Goal: Task Accomplishment & Management: Use online tool/utility

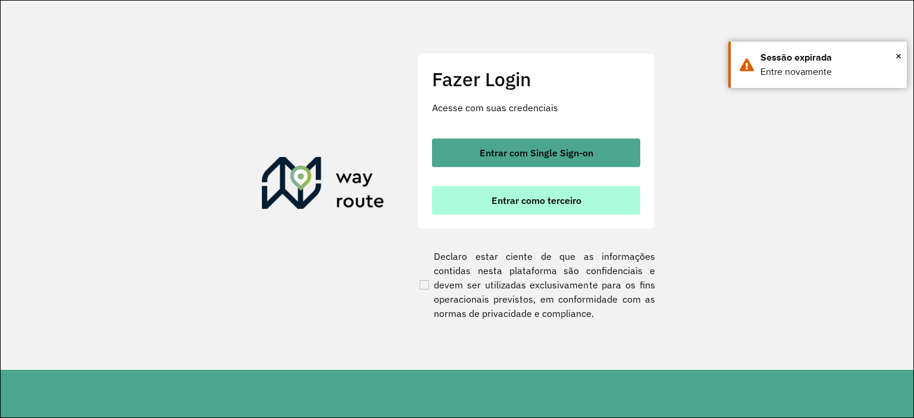
click at [486, 199] on button "Entrar como terceiro" at bounding box center [536, 200] width 208 height 29
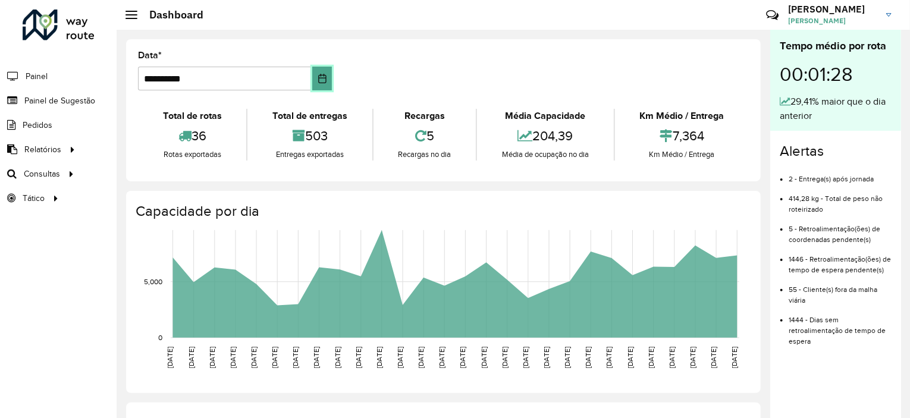
click at [324, 76] on icon "Choose Date" at bounding box center [323, 79] width 10 height 10
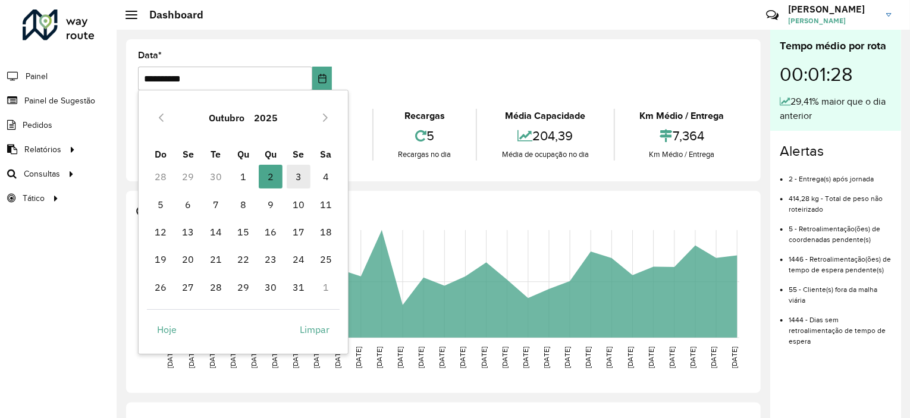
click at [300, 181] on span "3" at bounding box center [299, 177] width 24 height 24
type input "**********"
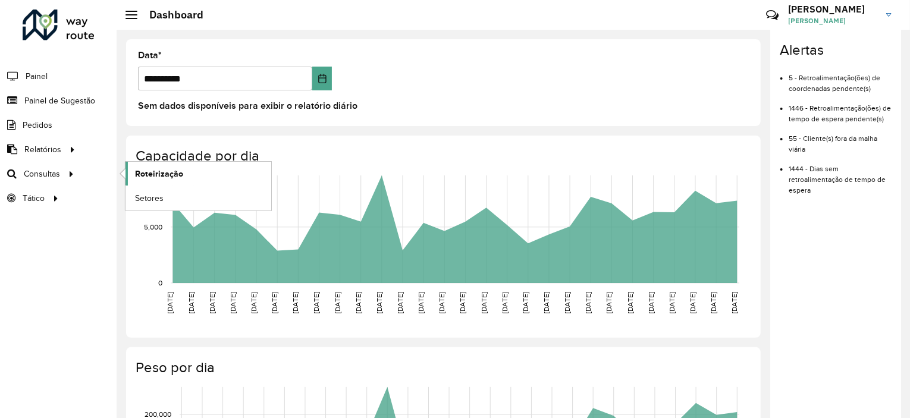
click at [169, 172] on span "Roteirização" at bounding box center [159, 174] width 48 height 12
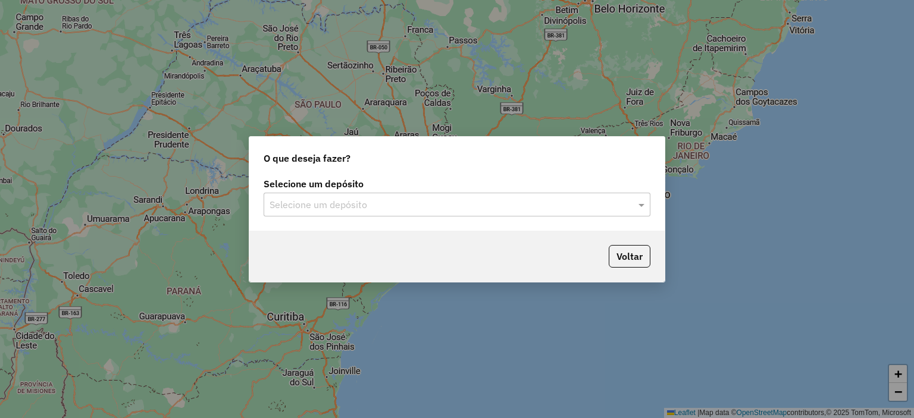
click at [382, 210] on input "text" at bounding box center [444, 205] width 351 height 14
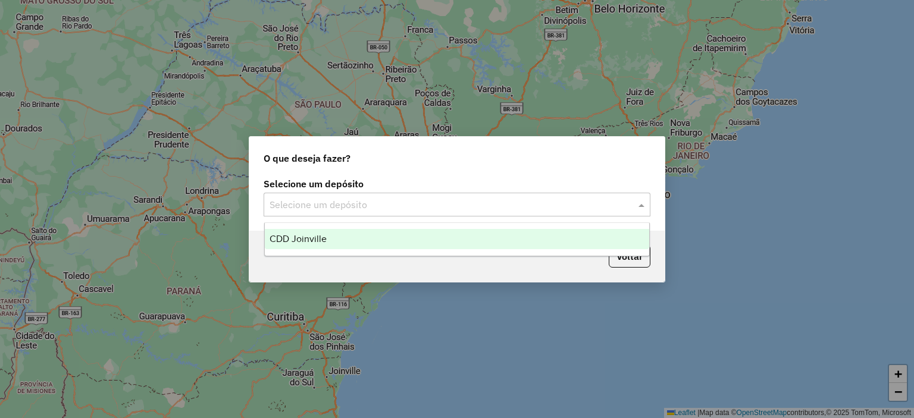
drag, startPoint x: 382, startPoint y: 237, endPoint x: 531, endPoint y: 262, distance: 150.3
click at [382, 237] on div "CDD Joinville" at bounding box center [457, 239] width 385 height 20
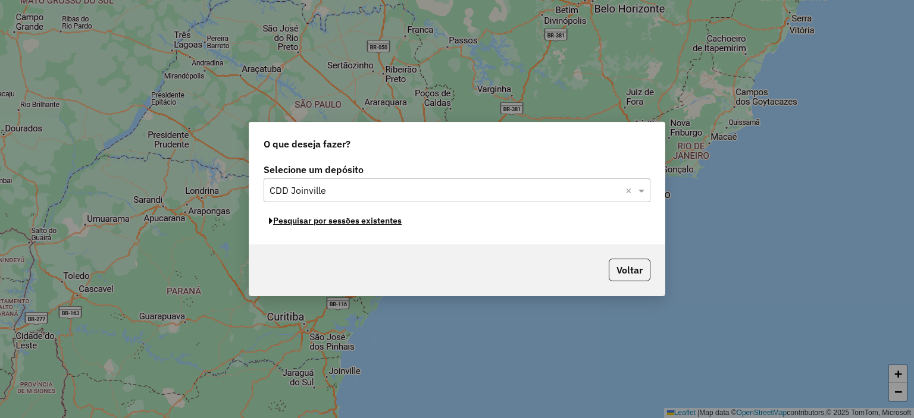
click at [392, 224] on button "Pesquisar por sessões existentes" at bounding box center [334, 221] width 143 height 18
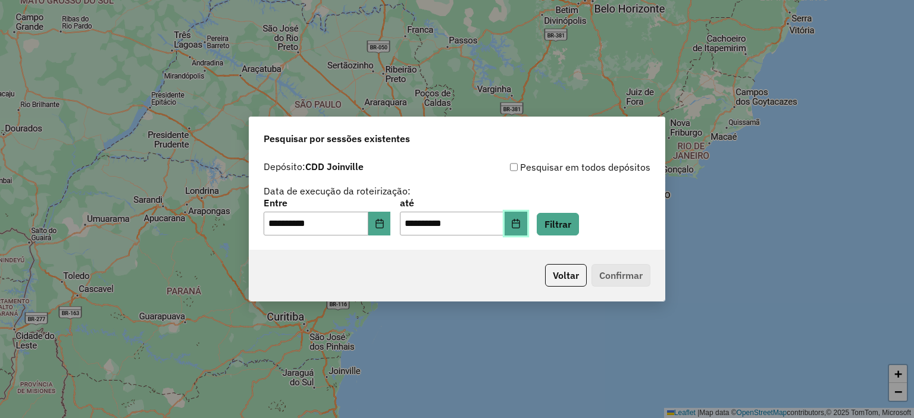
click at [527, 222] on button "Choose Date" at bounding box center [515, 224] width 23 height 24
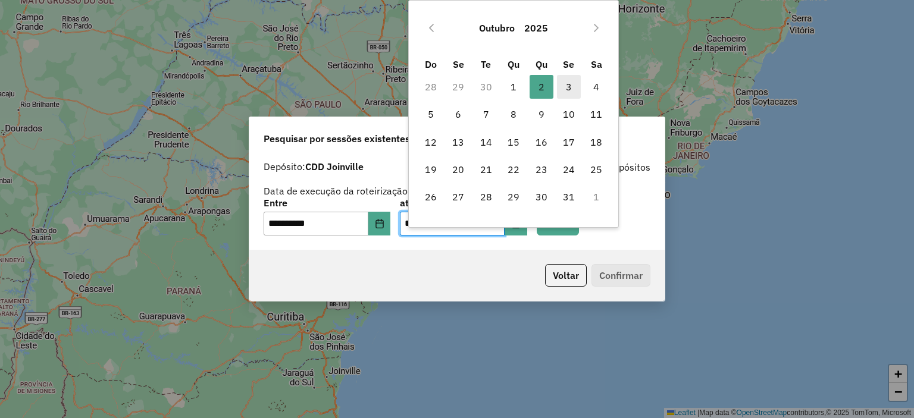
click at [569, 87] on span "3" at bounding box center [569, 87] width 24 height 24
type input "**********"
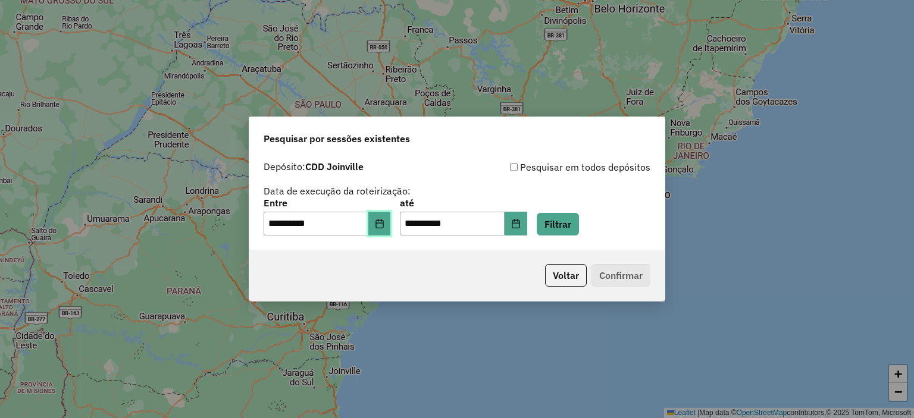
click at [384, 219] on icon "Choose Date" at bounding box center [380, 224] width 10 height 10
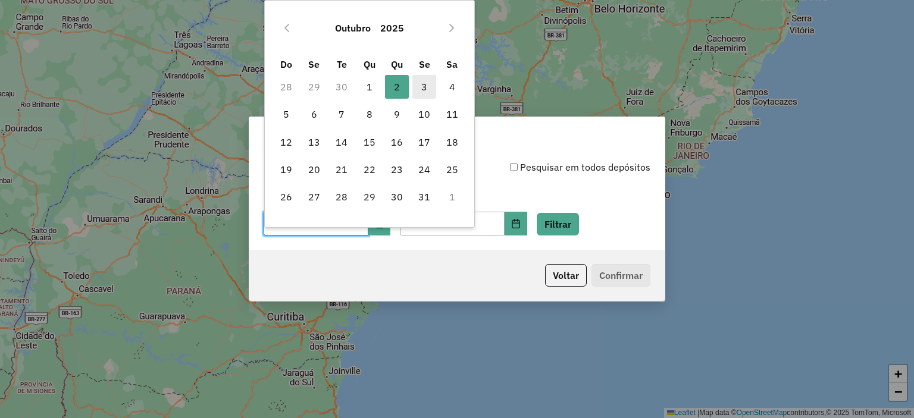
click at [416, 88] on span "3" at bounding box center [424, 87] width 24 height 24
type input "**********"
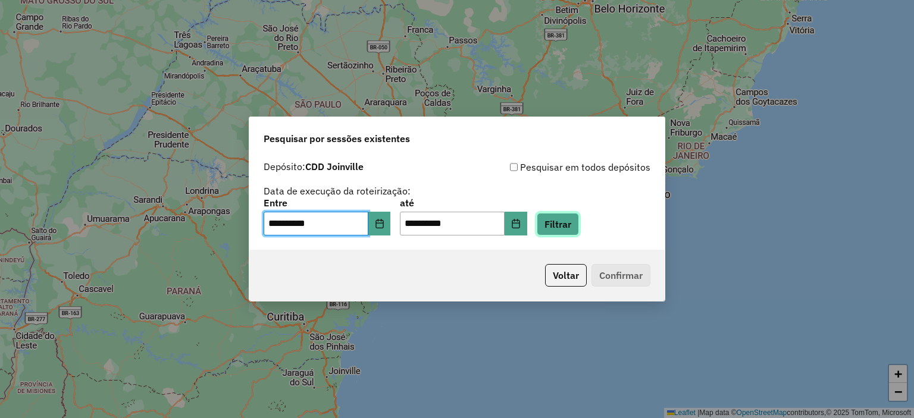
click at [579, 228] on button "Filtrar" at bounding box center [557, 224] width 42 height 23
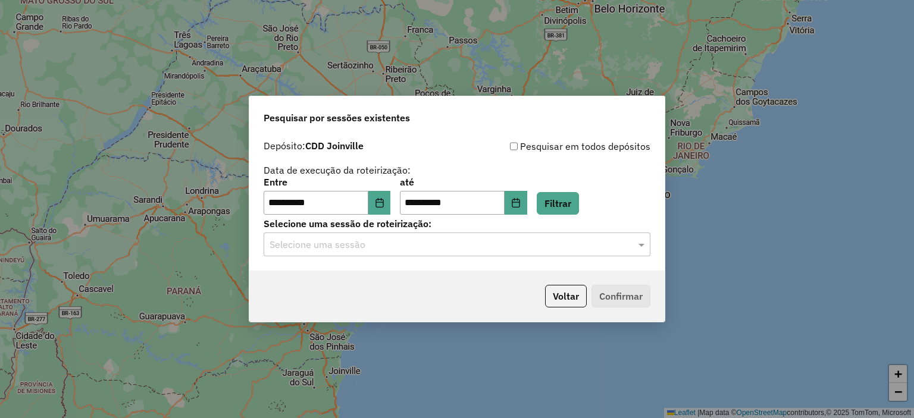
click at [407, 253] on div "Selecione uma sessão" at bounding box center [456, 245] width 387 height 24
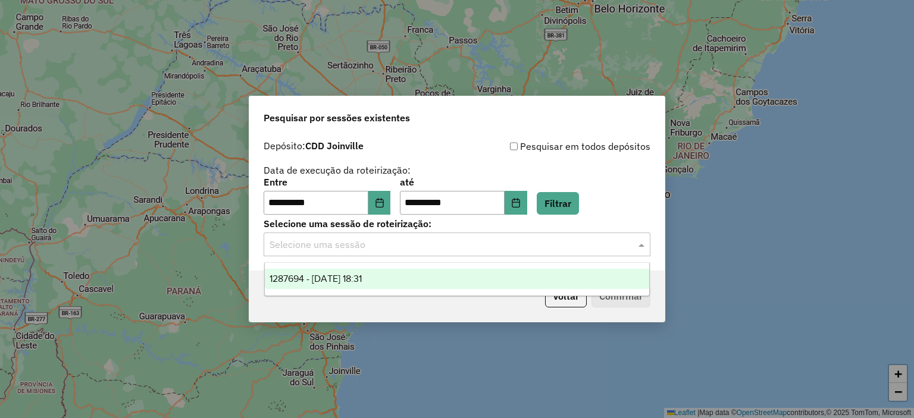
click at [411, 278] on div "1287694 - 03/10/2025 18:31" at bounding box center [457, 279] width 385 height 20
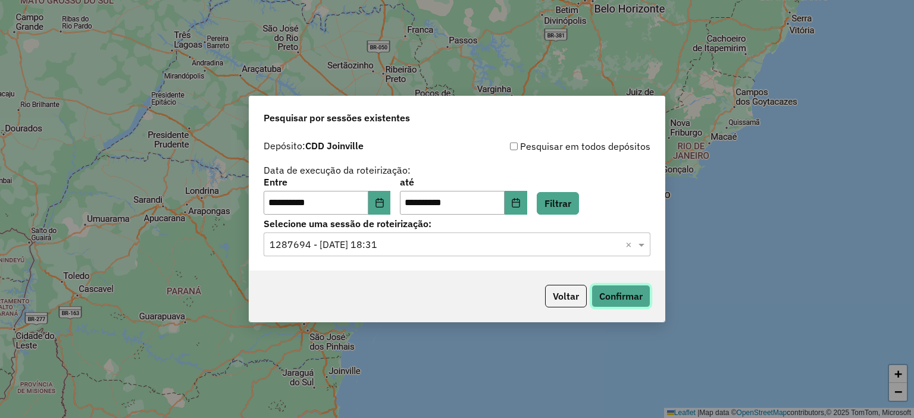
click at [627, 302] on button "Confirmar" at bounding box center [620, 296] width 59 height 23
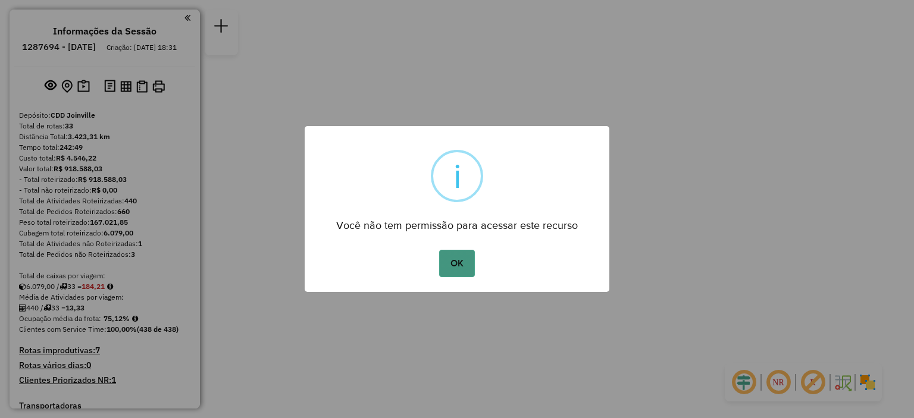
click at [464, 266] on button "OK" at bounding box center [456, 263] width 35 height 27
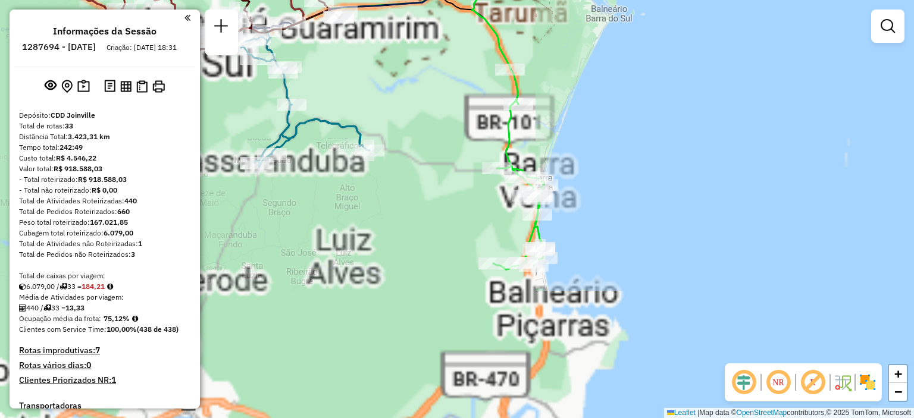
drag, startPoint x: 473, startPoint y: 375, endPoint x: 382, endPoint y: 240, distance: 162.3
click at [379, 240] on div "Janela de atendimento Grade de atendimento Capacidade Transportadoras Veículos …" at bounding box center [457, 209] width 914 height 418
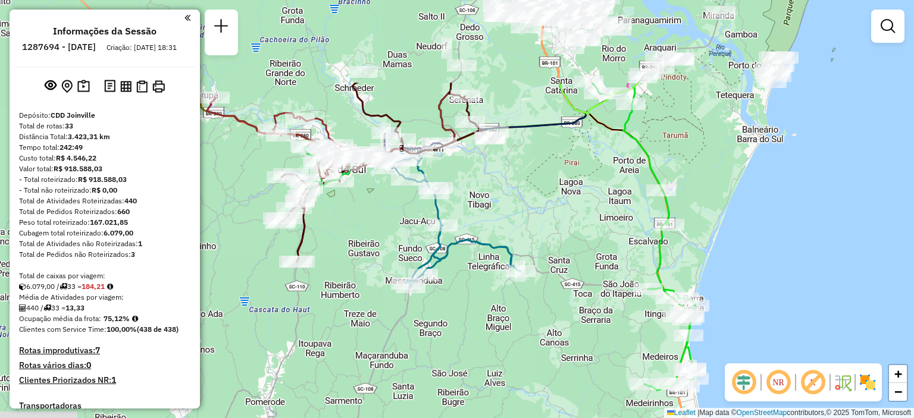
drag, startPoint x: 264, startPoint y: 195, endPoint x: 415, endPoint y: 319, distance: 195.3
click at [415, 319] on div "Janela de atendimento Grade de atendimento Capacidade Transportadoras Veículos …" at bounding box center [457, 209] width 914 height 418
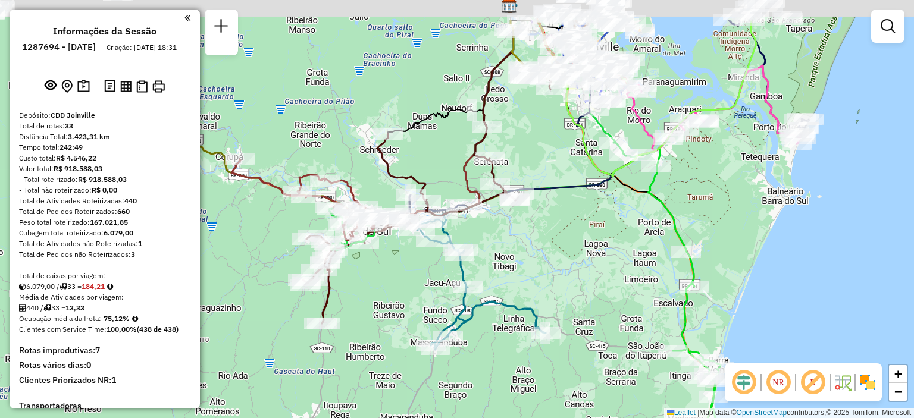
drag, startPoint x: 350, startPoint y: 222, endPoint x: 375, endPoint y: 284, distance: 66.7
click at [375, 284] on div "Janela de atendimento Grade de atendimento Capacidade Transportadoras Veículos …" at bounding box center [457, 209] width 914 height 418
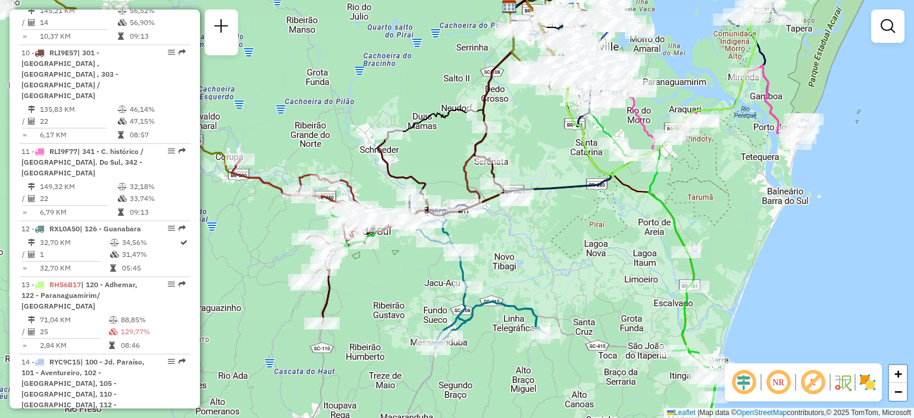
scroll to position [1130, 0]
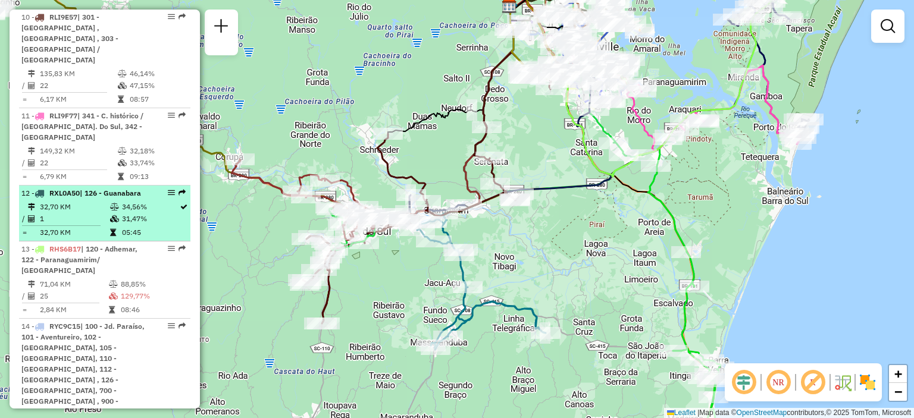
click at [95, 213] on td "1" at bounding box center [74, 219] width 70 height 12
select select "**********"
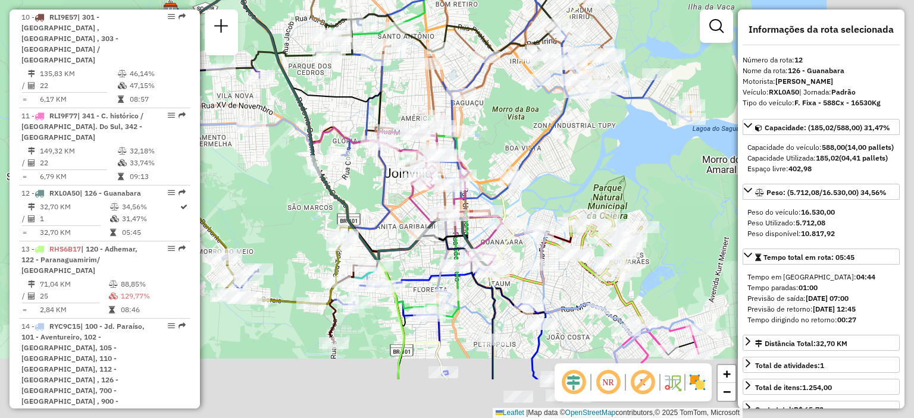
drag, startPoint x: 408, startPoint y: 290, endPoint x: 284, endPoint y: 209, distance: 148.3
click at [284, 209] on div "Janela de atendimento Grade de atendimento Capacidade Transportadoras Veículos …" at bounding box center [457, 209] width 914 height 418
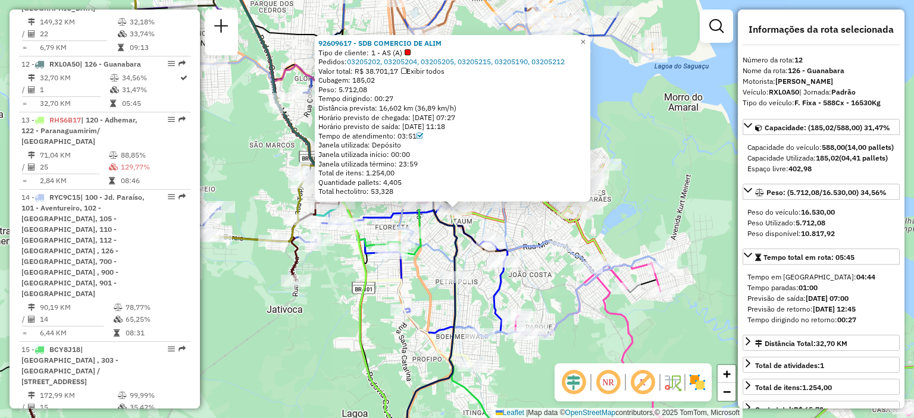
scroll to position [1282, 0]
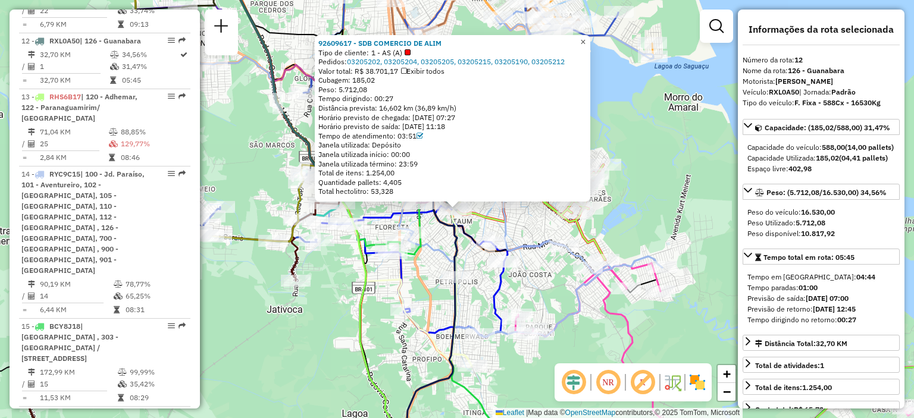
click at [585, 40] on span "×" at bounding box center [582, 42] width 5 height 10
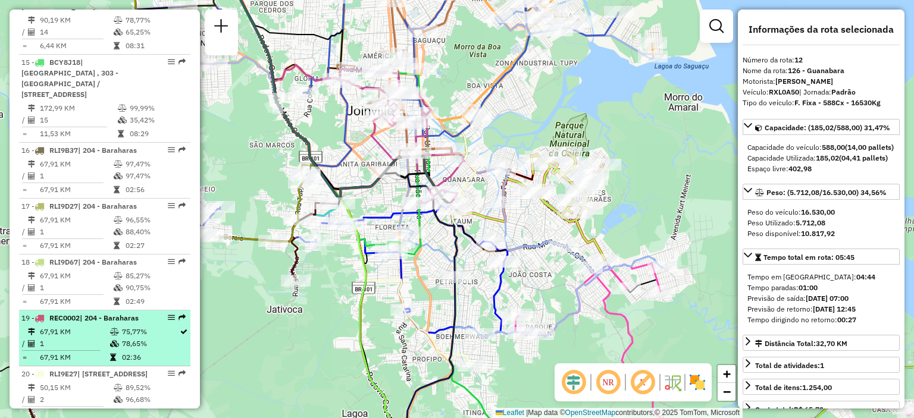
scroll to position [1606, 0]
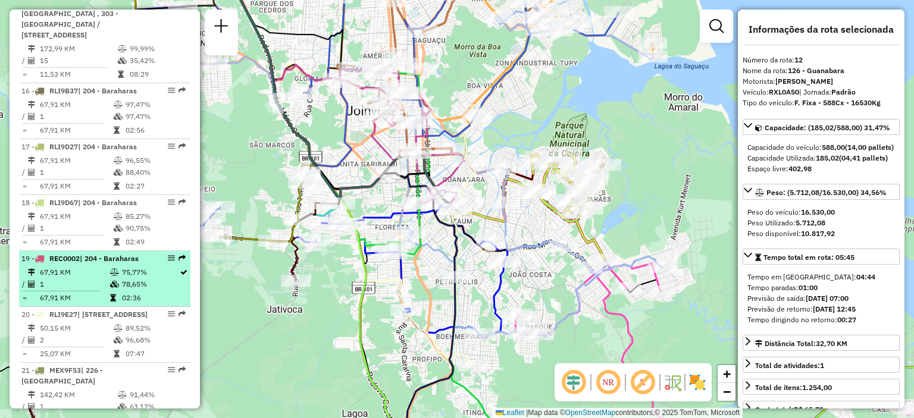
click at [90, 278] on td "1" at bounding box center [74, 284] width 70 height 12
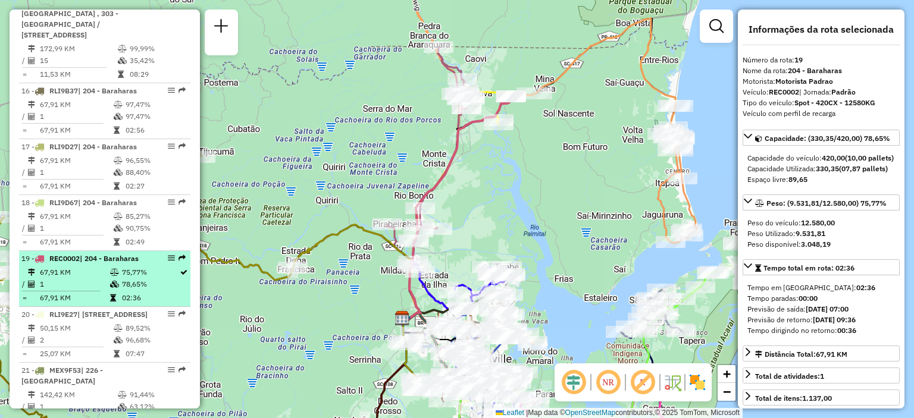
click at [95, 278] on td "1" at bounding box center [74, 284] width 70 height 12
click at [176, 253] on div "19 - REC0002 | 204 - Baraharas" at bounding box center [104, 258] width 167 height 11
click at [180, 255] on em at bounding box center [181, 258] width 7 height 7
click at [168, 255] on em at bounding box center [171, 258] width 7 height 7
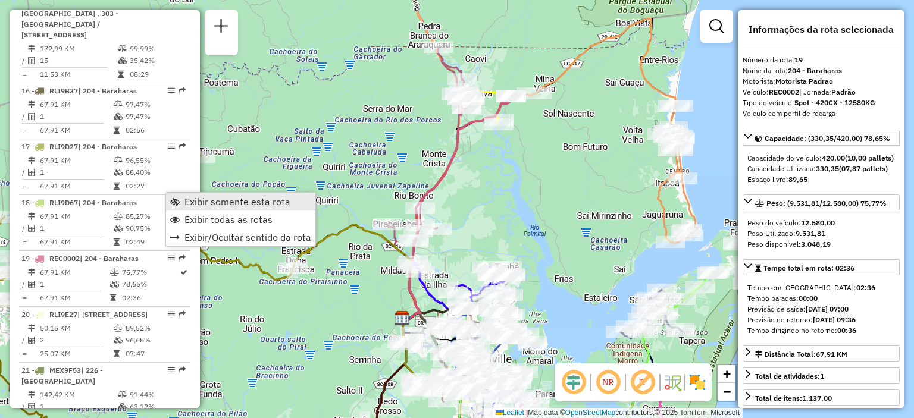
click at [197, 200] on span "Exibir somente esta rota" at bounding box center [237, 202] width 106 height 10
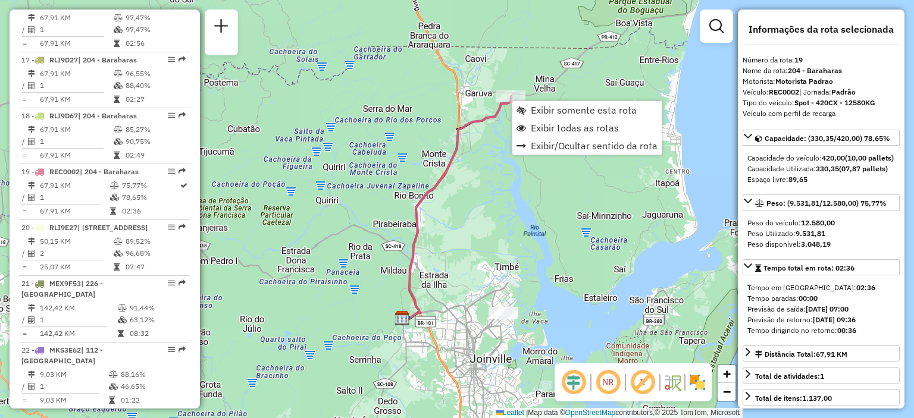
scroll to position [1781, 0]
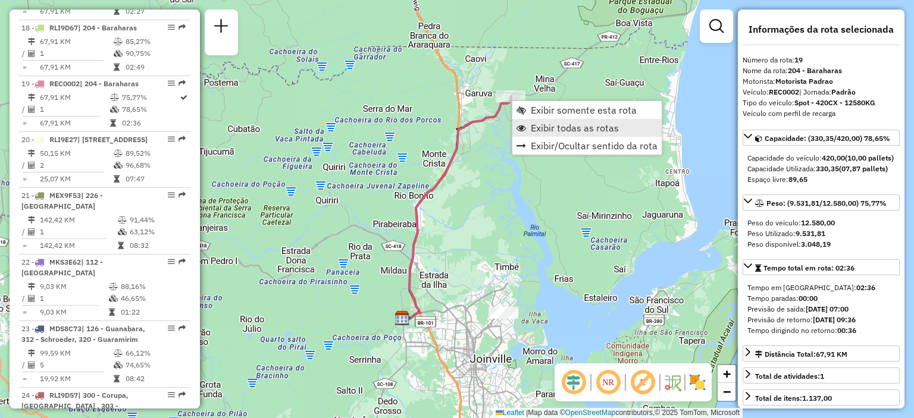
click at [541, 132] on span "Exibir todas as rotas" at bounding box center [575, 128] width 88 height 10
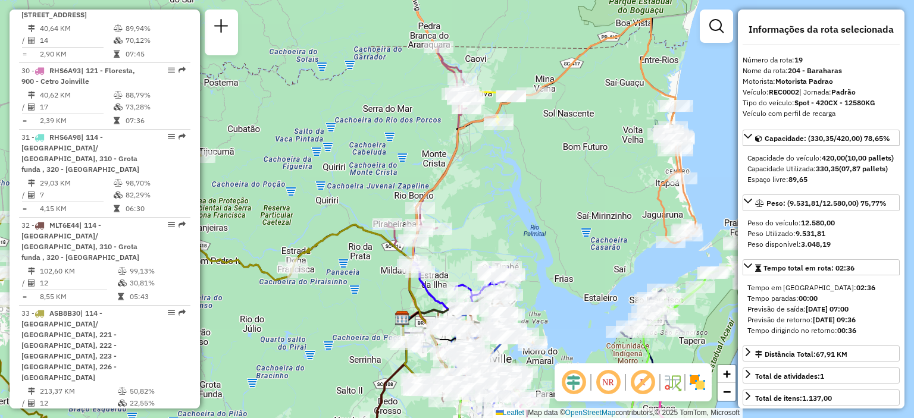
scroll to position [2673, 0]
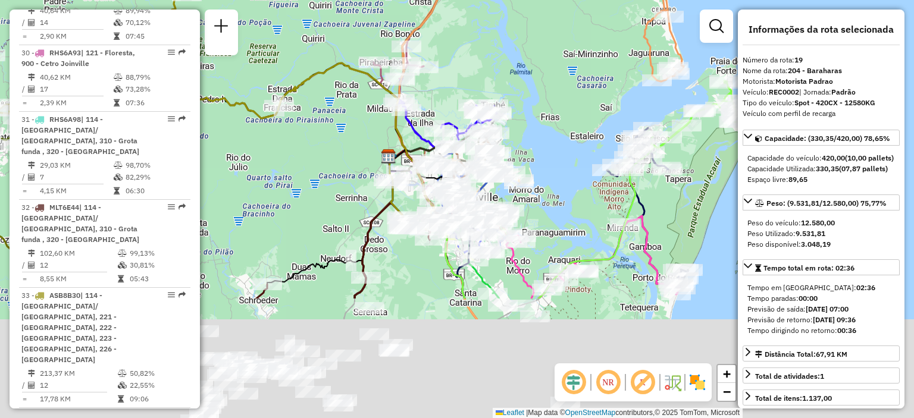
drag, startPoint x: 326, startPoint y: 338, endPoint x: 311, endPoint y: 177, distance: 161.9
click at [312, 170] on div "Janela de atendimento Grade de atendimento Capacidade Transportadoras Veículos …" at bounding box center [457, 209] width 914 height 418
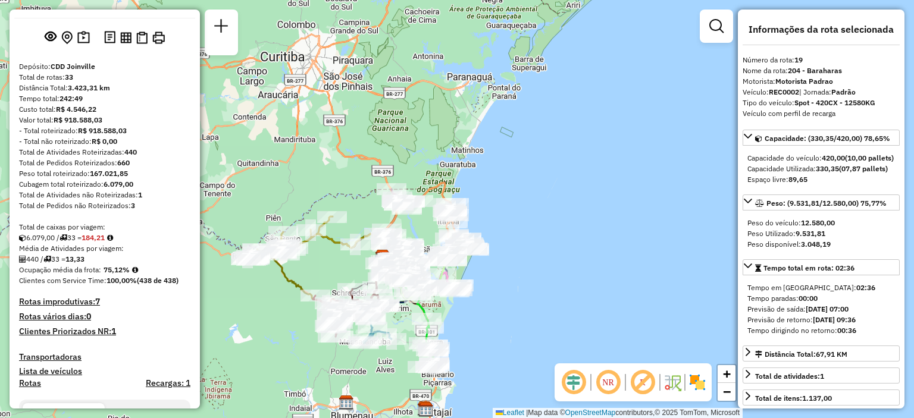
scroll to position [0, 0]
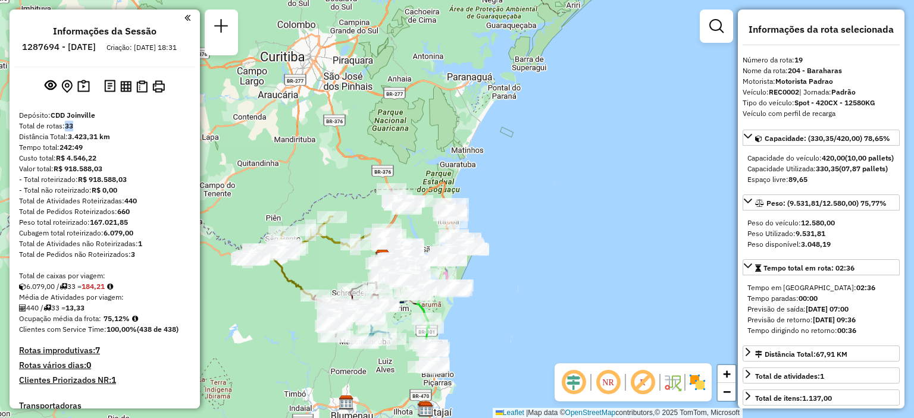
drag, startPoint x: 66, startPoint y: 137, endPoint x: 76, endPoint y: 137, distance: 10.1
click at [76, 131] on div "Total de rotas: 33" at bounding box center [104, 126] width 171 height 11
drag, startPoint x: 64, startPoint y: 135, endPoint x: 83, endPoint y: 135, distance: 19.0
click at [83, 131] on div "Total de rotas: 33" at bounding box center [104, 126] width 171 height 11
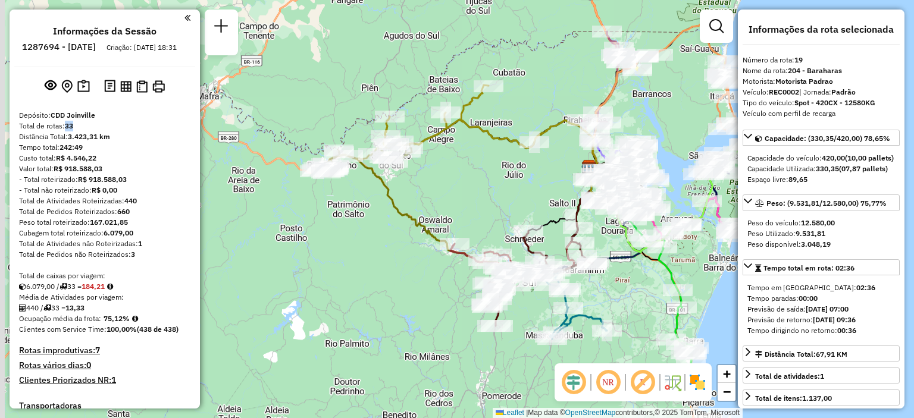
drag, startPoint x: 378, startPoint y: 199, endPoint x: 461, endPoint y: 182, distance: 85.0
click at [461, 182] on div "Janela de atendimento Grade de atendimento Capacidade Transportadoras Veículos …" at bounding box center [457, 209] width 914 height 418
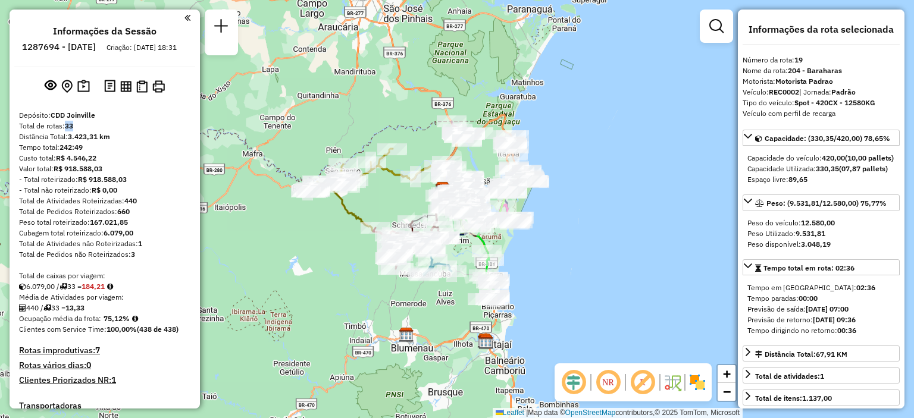
drag, startPoint x: 409, startPoint y: 226, endPoint x: 307, endPoint y: 215, distance: 102.3
click at [333, 220] on div "Janela de atendimento Grade de atendimento Capacidade Transportadoras Veículos …" at bounding box center [457, 209] width 914 height 418
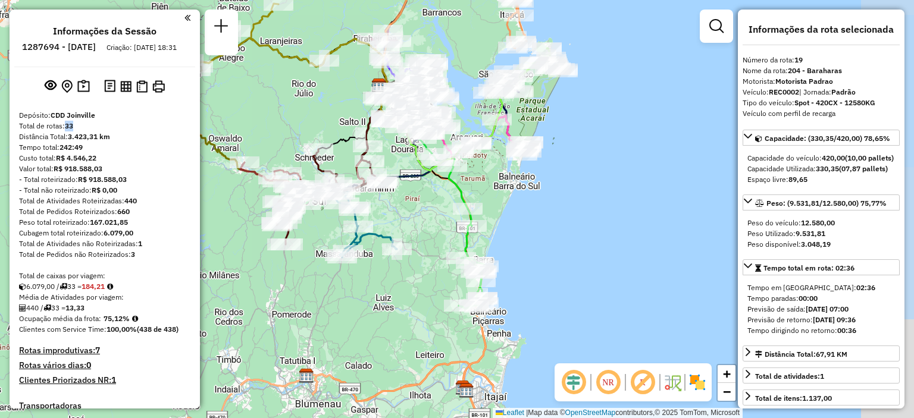
drag, startPoint x: 387, startPoint y: 134, endPoint x: 238, endPoint y: 80, distance: 158.6
click at [238, 80] on div "Janela de atendimento Grade de atendimento Capacidade Transportadoras Veículos …" at bounding box center [457, 209] width 914 height 418
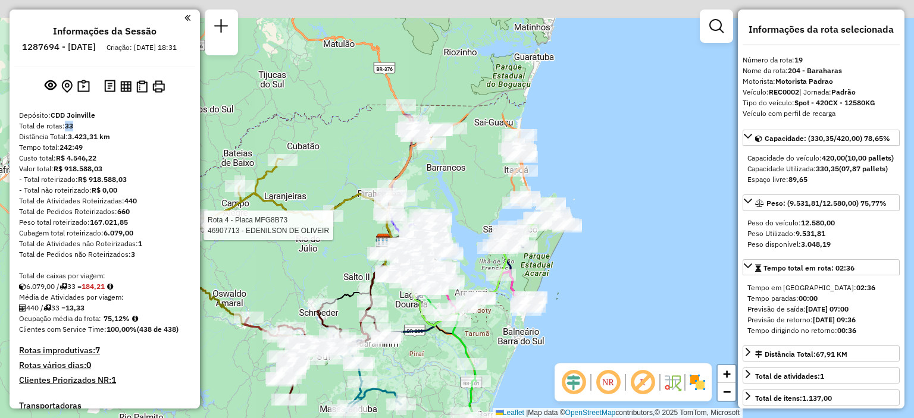
drag, startPoint x: 441, startPoint y: 213, endPoint x: 438, endPoint y: 349, distance: 136.2
click at [444, 369] on div "Rota 4 - Placa MFG8B73 46907713 - EDENILSON DE OLIVEIR Janela de atendimento Gr…" at bounding box center [457, 209] width 914 height 418
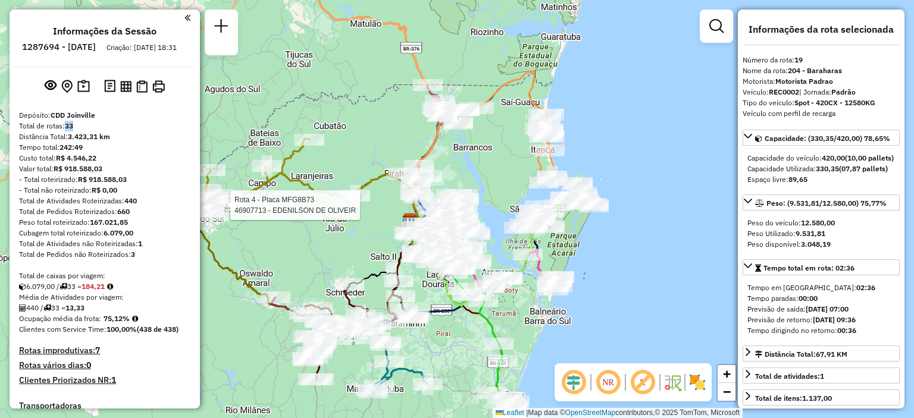
drag, startPoint x: 463, startPoint y: 173, endPoint x: 490, endPoint y: 151, distance: 34.7
click at [490, 151] on div "Rota 4 - Placa MFG8B73 46907713 - EDENILSON DE OLIVEIR Janela de atendimento Gr…" at bounding box center [457, 209] width 914 height 418
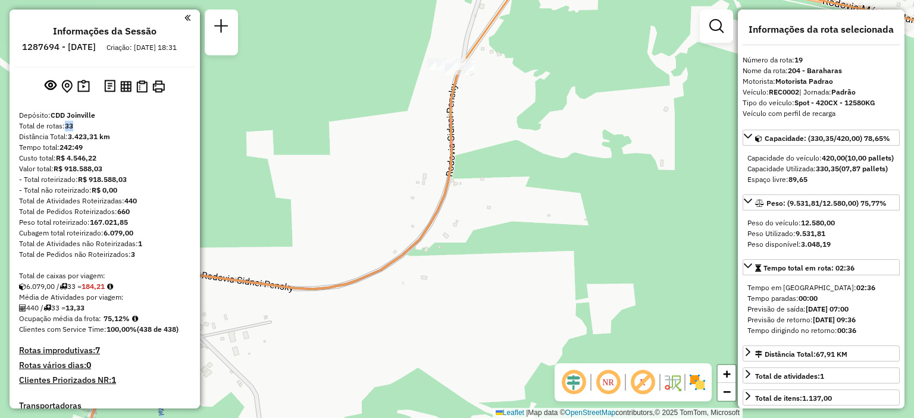
drag, startPoint x: 463, startPoint y: 81, endPoint x: 521, endPoint y: 161, distance: 98.3
click at [521, 161] on div "Rota 4 - Placa MFG8B73 46907713 - EDENILSON DE OLIVEIR Janela de atendimento Gr…" at bounding box center [457, 209] width 914 height 418
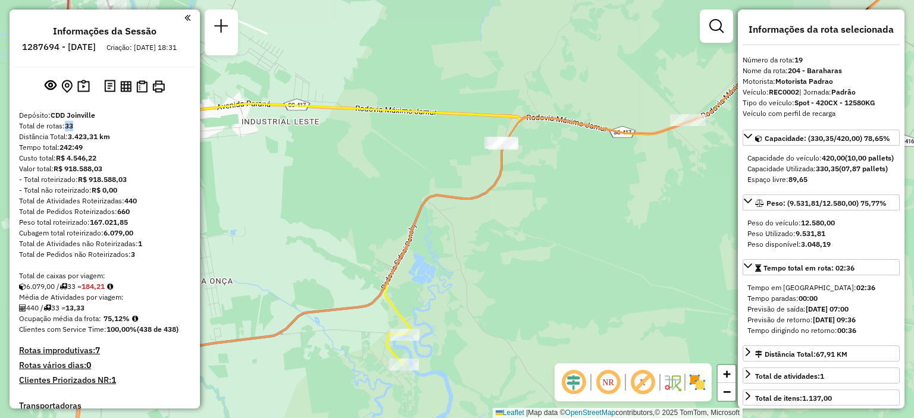
drag, startPoint x: 580, startPoint y: 251, endPoint x: 526, endPoint y: 178, distance: 90.6
click at [528, 178] on div "Rota 4 - Placa MFG8B73 46907713 - EDENILSON DE OLIVEIR Janela de atendimento Gr…" at bounding box center [457, 209] width 914 height 418
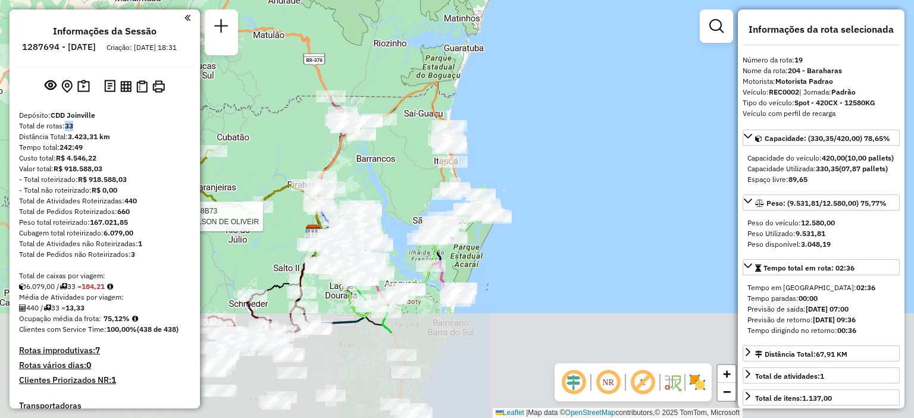
drag, startPoint x: 435, startPoint y: 333, endPoint x: 412, endPoint y: 201, distance: 134.2
click at [412, 201] on div "Rota 4 - Placa MFG8B73 46907713 - EDENILSON DE OLIVEIR Janela de atendimento Gr…" at bounding box center [457, 209] width 914 height 418
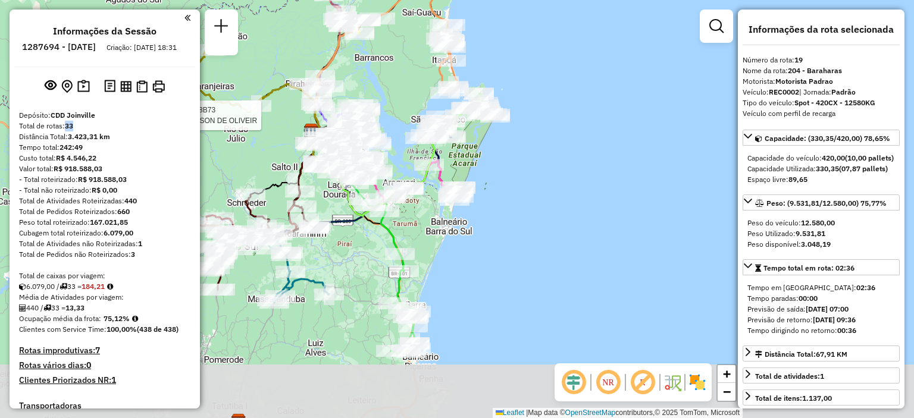
drag, startPoint x: 419, startPoint y: 341, endPoint x: 418, endPoint y: 249, distance: 91.6
click at [418, 248] on div "Rota 4 - Placa MFG8B73 46907713 - EDENILSON DE OLIVEIR Janela de atendimento Gr…" at bounding box center [457, 209] width 914 height 418
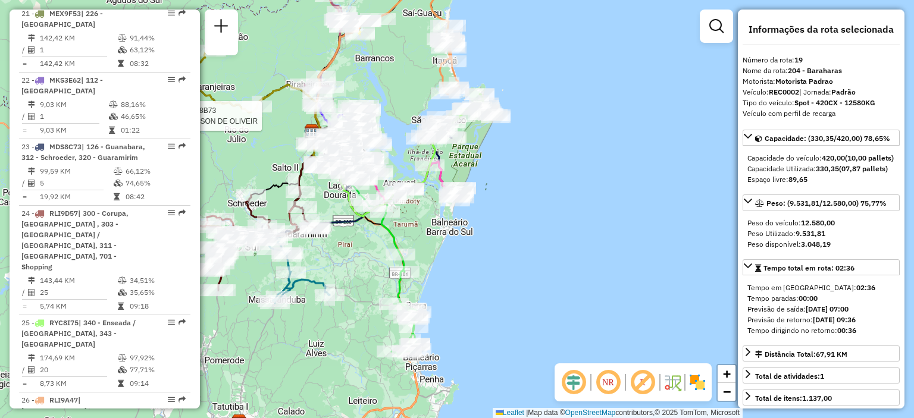
scroll to position [1945, 0]
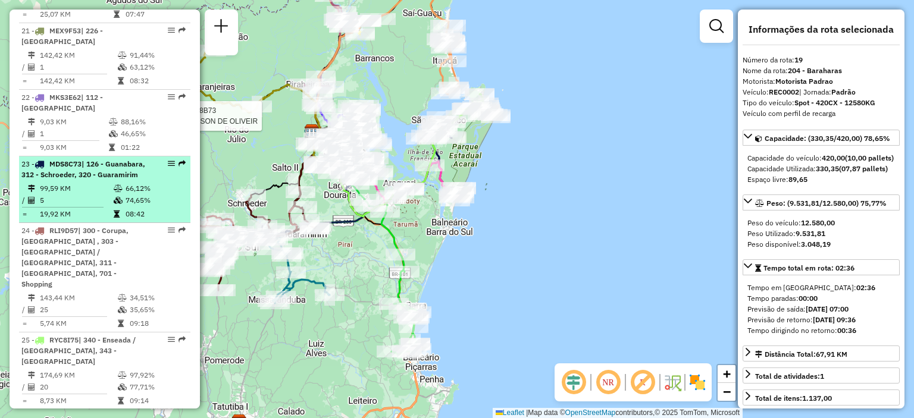
click at [73, 159] on div "23 - MDS8C73 | 126 - Guanabara, 312 - Schroeder, 320 - Guaramirim" at bounding box center [84, 169] width 126 height 21
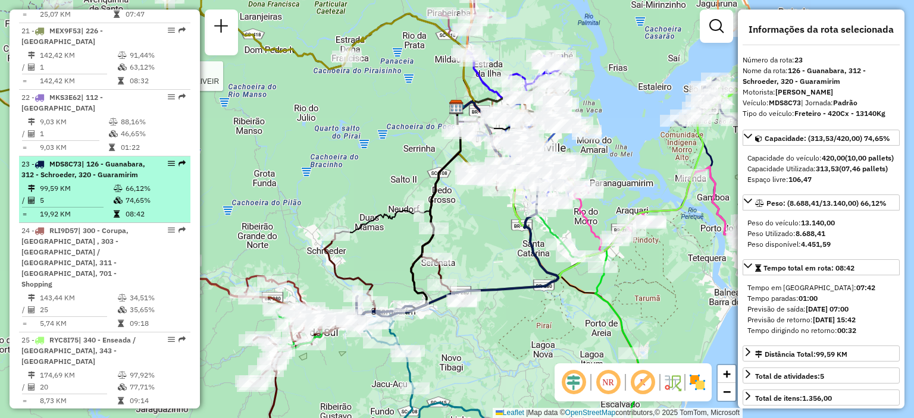
drag, startPoint x: 76, startPoint y: 114, endPoint x: 170, endPoint y: 98, distance: 95.3
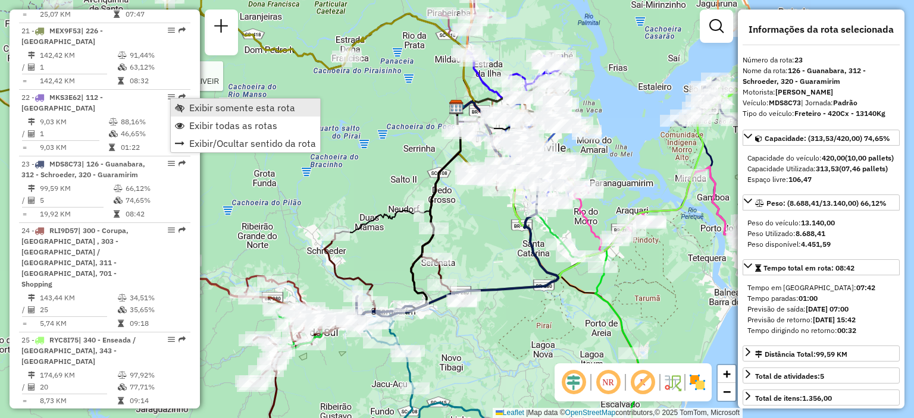
click at [197, 108] on span "Exibir somente esta rota" at bounding box center [242, 108] width 106 height 10
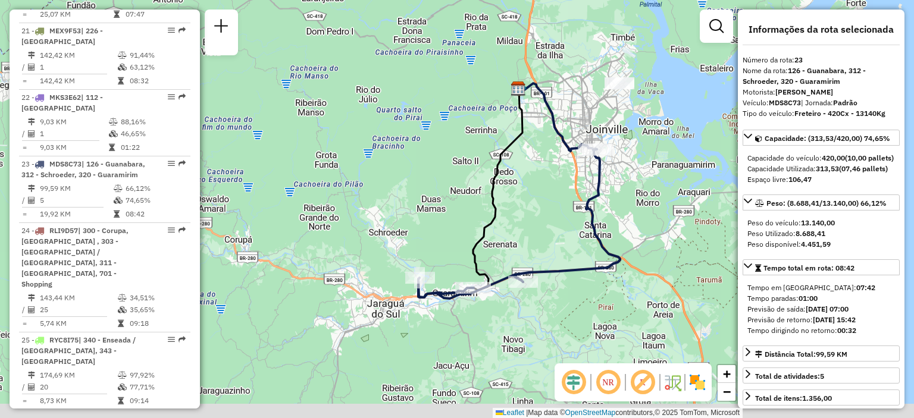
drag, startPoint x: 441, startPoint y: 337, endPoint x: 497, endPoint y: 312, distance: 61.0
click at [503, 318] on div "Janela de atendimento Grade de atendimento Capacidade Transportadoras Veículos …" at bounding box center [457, 209] width 914 height 418
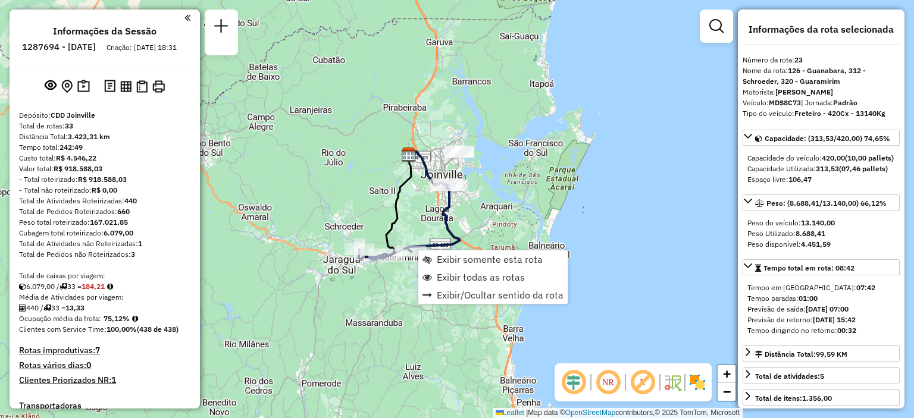
scroll to position [2025, 0]
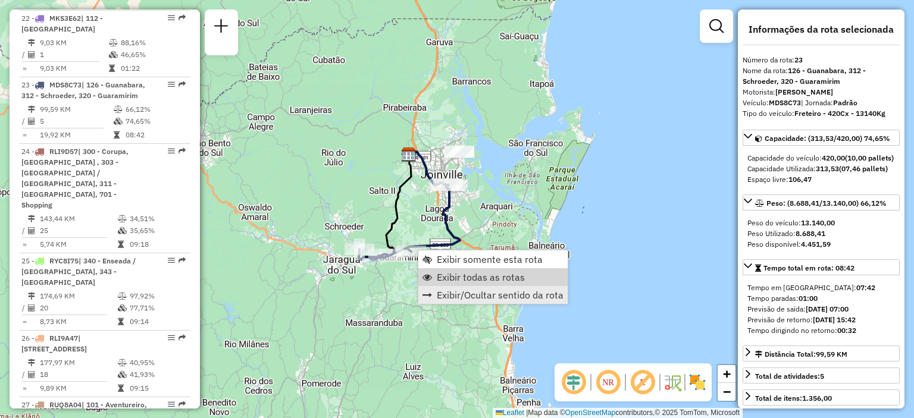
drag, startPoint x: 443, startPoint y: 277, endPoint x: 462, endPoint y: 289, distance: 22.4
click at [443, 277] on span "Exibir todas as rotas" at bounding box center [481, 277] width 88 height 10
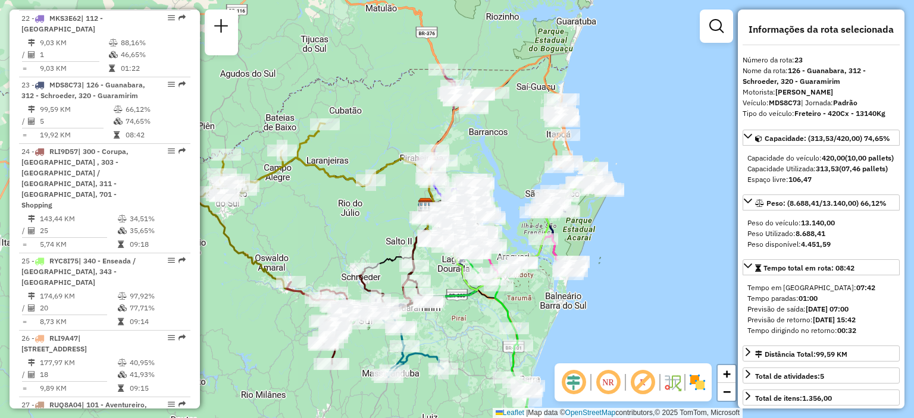
drag, startPoint x: 435, startPoint y: 272, endPoint x: 456, endPoint y: 299, distance: 33.9
click at [452, 323] on div "Janela de atendimento Grade de atendimento Capacidade Transportadoras Veículos …" at bounding box center [457, 209] width 914 height 418
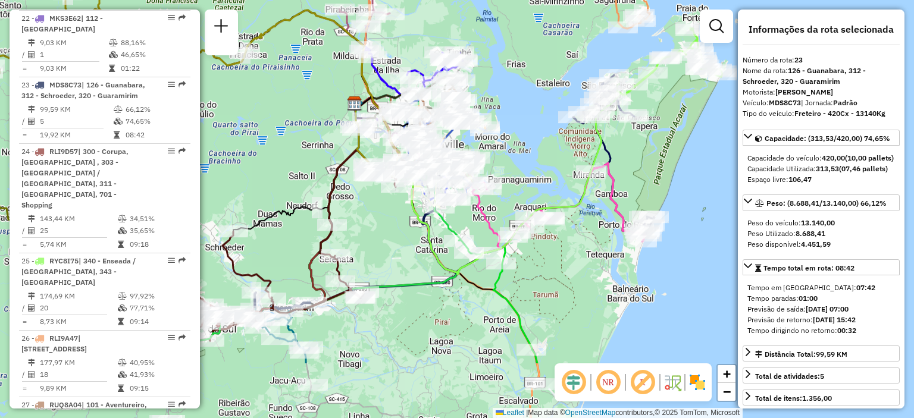
drag, startPoint x: 674, startPoint y: 292, endPoint x: 666, endPoint y: 202, distance: 90.7
click at [666, 202] on div "Janela de atendimento Grade de atendimento Capacidade Transportadoras Veículos …" at bounding box center [457, 209] width 914 height 418
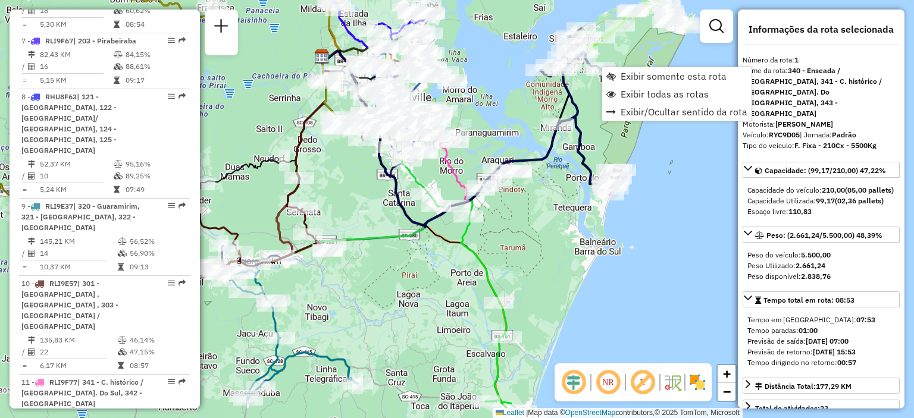
scroll to position [477, 0]
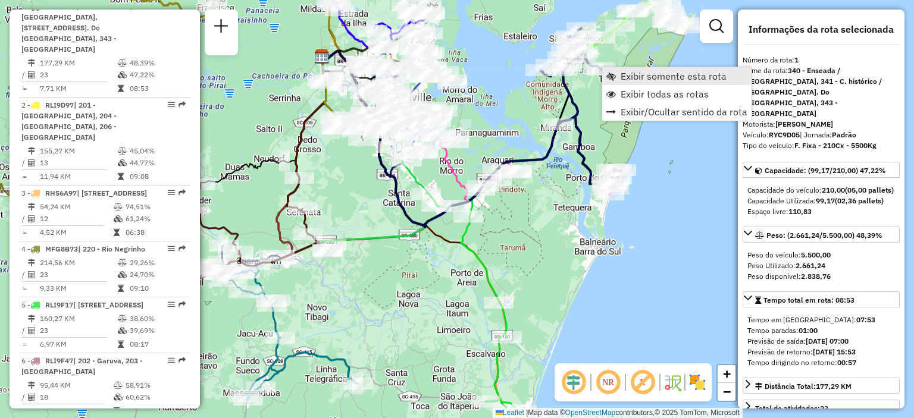
click at [658, 76] on span "Exibir somente esta rota" at bounding box center [673, 76] width 106 height 10
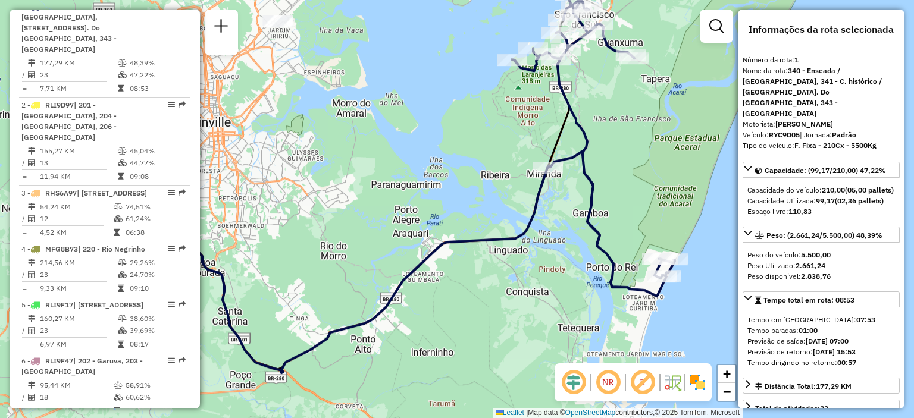
drag, startPoint x: 631, startPoint y: 273, endPoint x: 475, endPoint y: 213, distance: 167.6
click at [476, 213] on div "Janela de atendimento Grade de atendimento Capacidade Transportadoras Veículos …" at bounding box center [457, 209] width 914 height 418
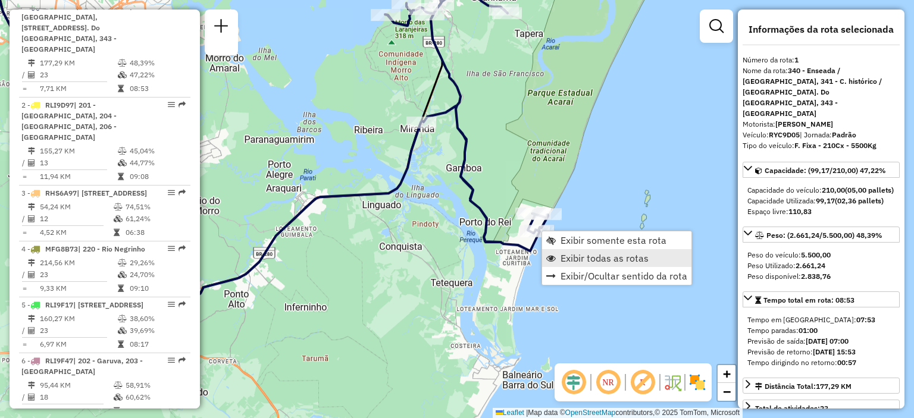
click at [582, 261] on span "Exibir todas as rotas" at bounding box center [604, 258] width 88 height 10
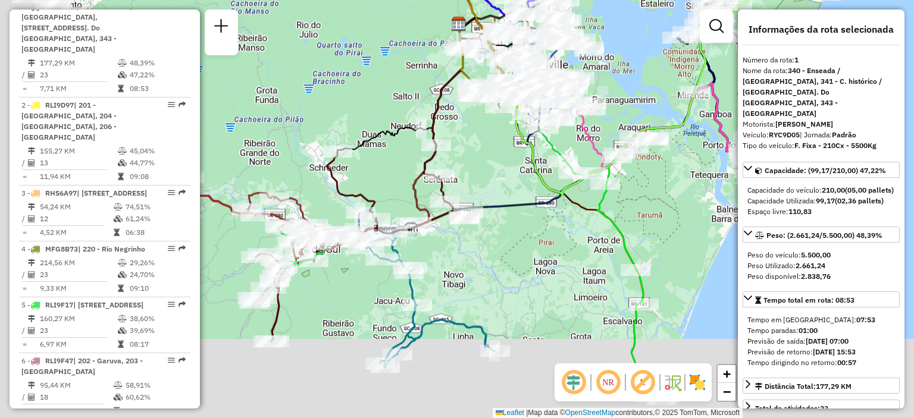
drag, startPoint x: 287, startPoint y: 375, endPoint x: 478, endPoint y: 284, distance: 212.3
click at [478, 284] on div "Janela de atendimento Grade de atendimento Capacidade Transportadoras Veículos …" at bounding box center [457, 209] width 914 height 418
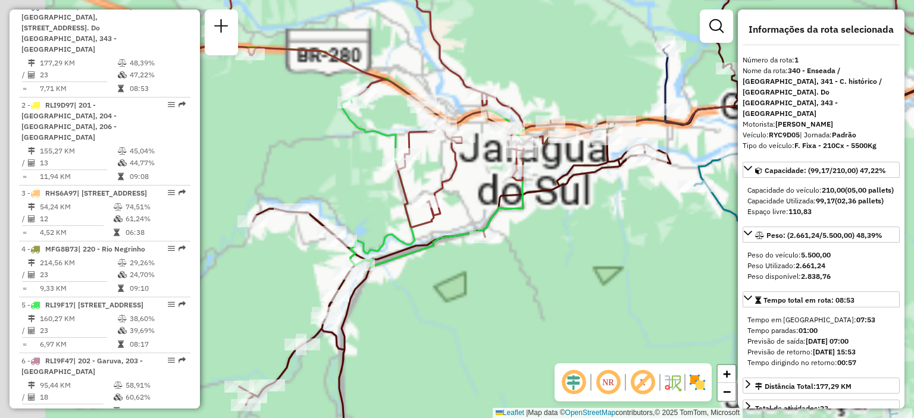
click at [582, 275] on div "Janela de atendimento Grade de atendimento Capacidade Transportadoras Veículos …" at bounding box center [457, 209] width 914 height 418
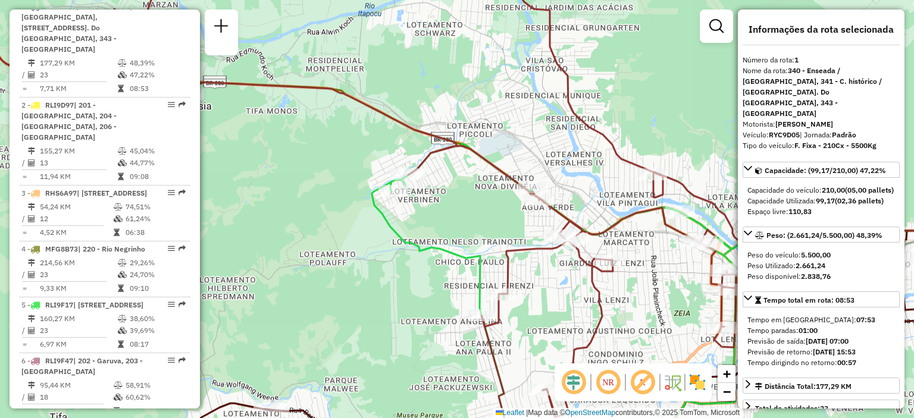
drag, startPoint x: 569, startPoint y: 321, endPoint x: 434, endPoint y: 222, distance: 166.8
click at [434, 222] on div "Janela de atendimento Grade de atendimento Capacidade Transportadoras Veículos …" at bounding box center [457, 209] width 914 height 418
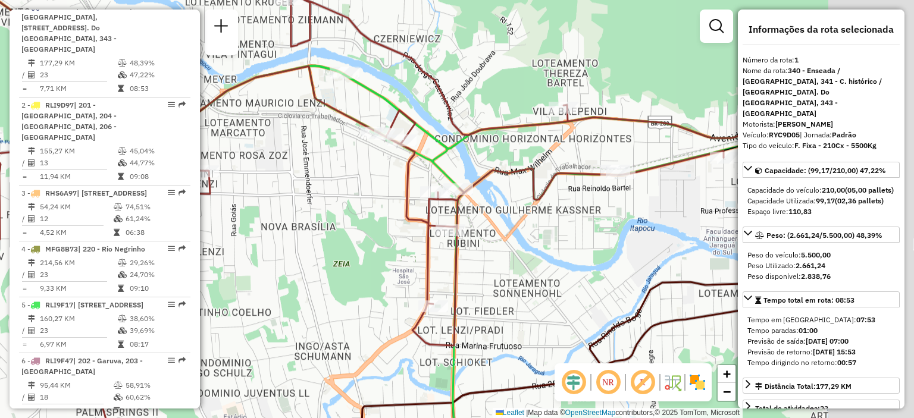
drag, startPoint x: 626, startPoint y: 247, endPoint x: 462, endPoint y: 277, distance: 166.2
click at [462, 277] on div "Janela de atendimento Grade de atendimento Capacidade Transportadoras Veículos …" at bounding box center [457, 209] width 914 height 418
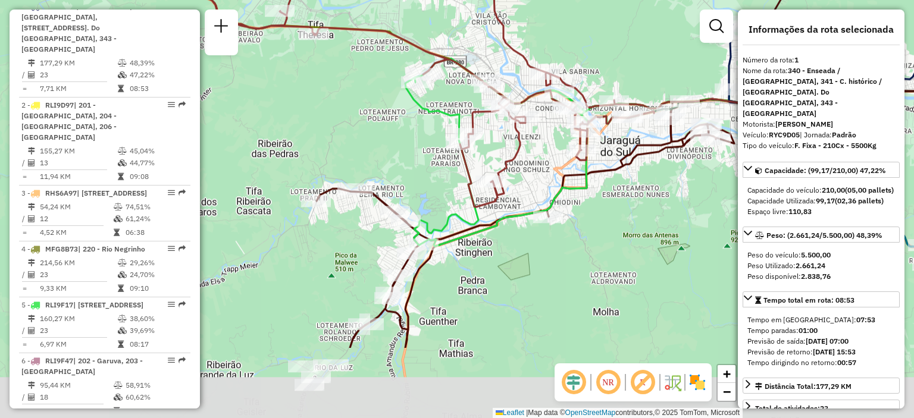
drag, startPoint x: 612, startPoint y: 338, endPoint x: 641, endPoint y: 191, distance: 150.4
click at [641, 191] on div "Janela de atendimento Grade de atendimento Capacidade Transportadoras Veículos …" at bounding box center [457, 209] width 914 height 418
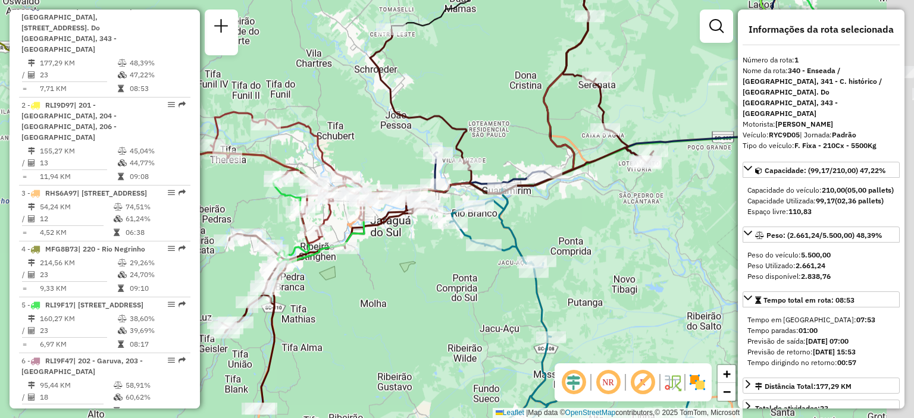
drag, startPoint x: 546, startPoint y: 315, endPoint x: 425, endPoint y: 284, distance: 125.1
click at [426, 285] on div "Janela de atendimento Grade de atendimento Capacidade Transportadoras Veículos …" at bounding box center [457, 209] width 914 height 418
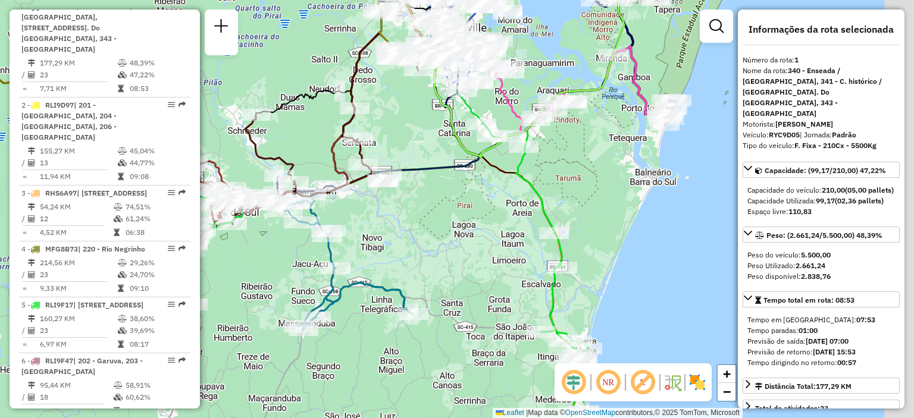
drag, startPoint x: 509, startPoint y: 233, endPoint x: 421, endPoint y: 200, distance: 93.9
click at [406, 206] on div "Janela de atendimento Grade de atendimento Capacidade Transportadoras Veículos …" at bounding box center [457, 209] width 914 height 418
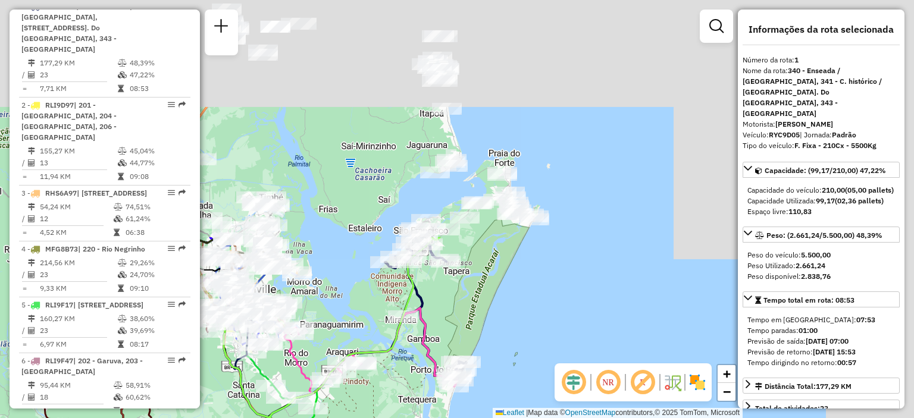
drag, startPoint x: 585, startPoint y: 134, endPoint x: 446, endPoint y: 387, distance: 288.0
click at [447, 401] on div "Janela de atendimento Grade de atendimento Capacidade Transportadoras Veículos …" at bounding box center [457, 209] width 914 height 418
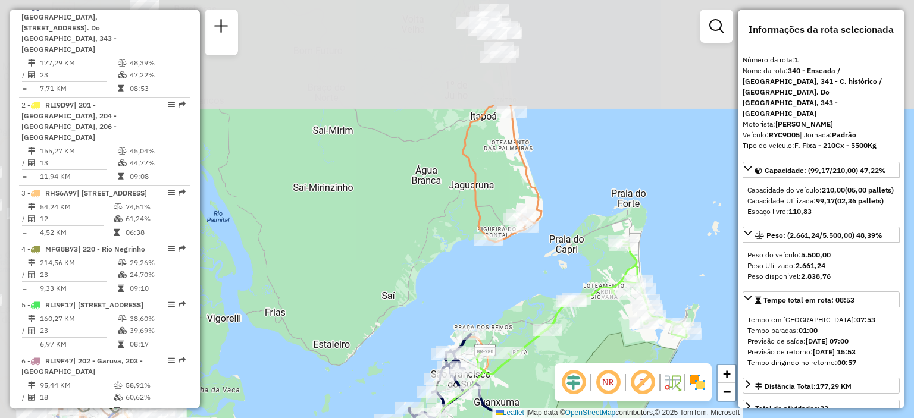
drag, startPoint x: 476, startPoint y: 231, endPoint x: 611, endPoint y: 335, distance: 170.5
click at [626, 370] on hb-router-mapa "Informações da Sessão 1287694 - [DATE] Criação: [DATE] 18:31 Depósito: CDD Join…" at bounding box center [457, 209] width 914 height 418
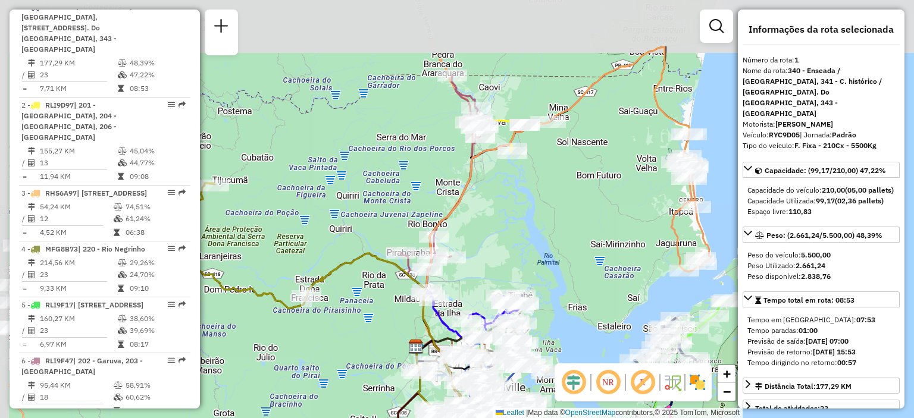
drag, startPoint x: 383, startPoint y: 136, endPoint x: 509, endPoint y: 196, distance: 139.4
click at [516, 212] on div "Janela de atendimento Grade de atendimento Capacidade Transportadoras Veículos …" at bounding box center [457, 209] width 914 height 418
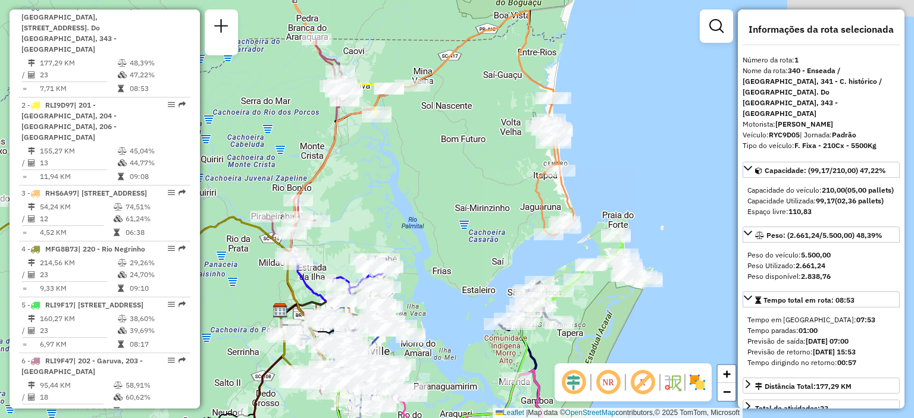
drag, startPoint x: 611, startPoint y: 243, endPoint x: 465, endPoint y: 208, distance: 149.9
click at [465, 208] on div "Janela de atendimento Grade de atendimento Capacidade Transportadoras Veículos …" at bounding box center [457, 209] width 914 height 418
